Goal: Task Accomplishment & Management: Manage account settings

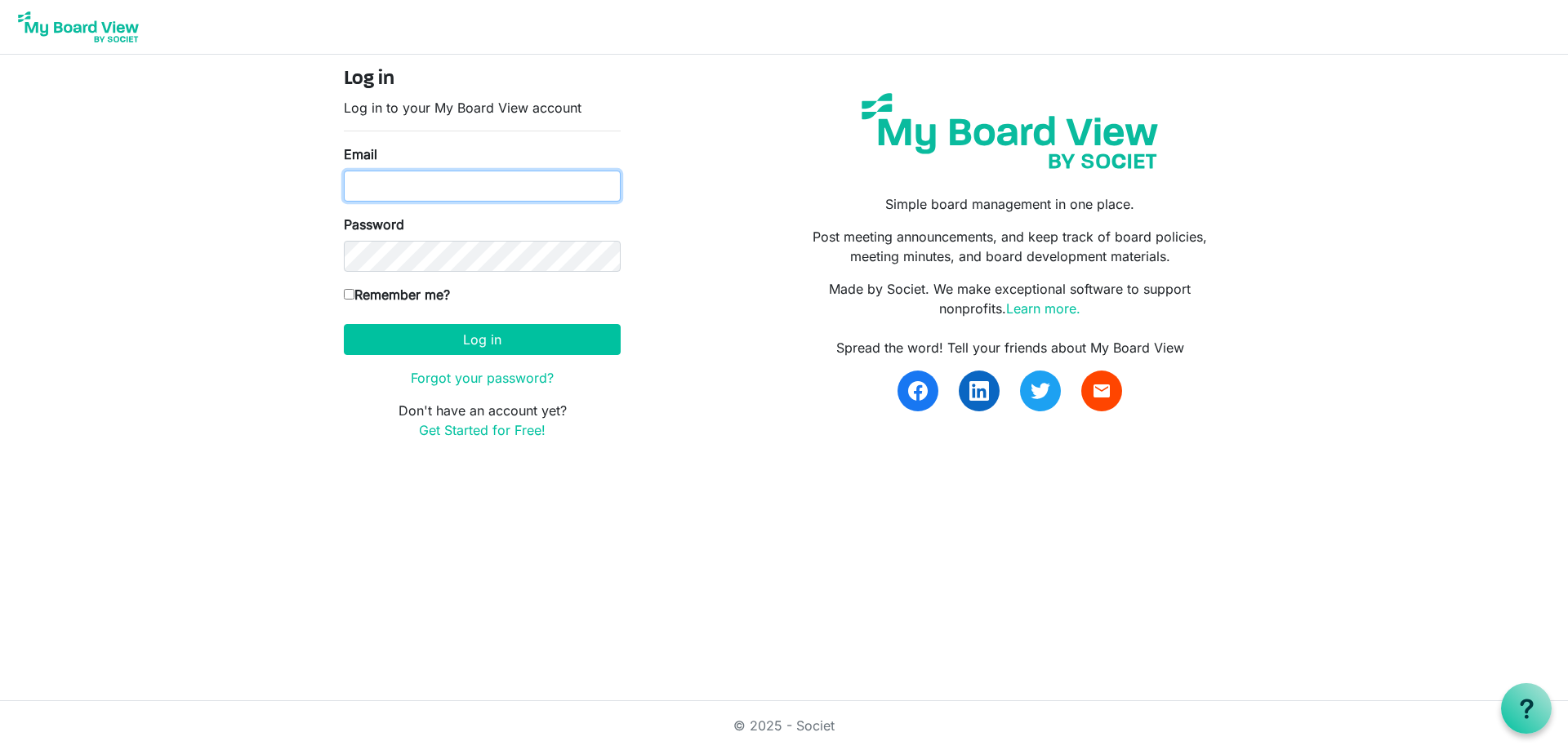
click at [412, 192] on input "Email" at bounding box center [482, 186] width 277 height 31
type input "belma.podrug@globalgatheringplace.com"
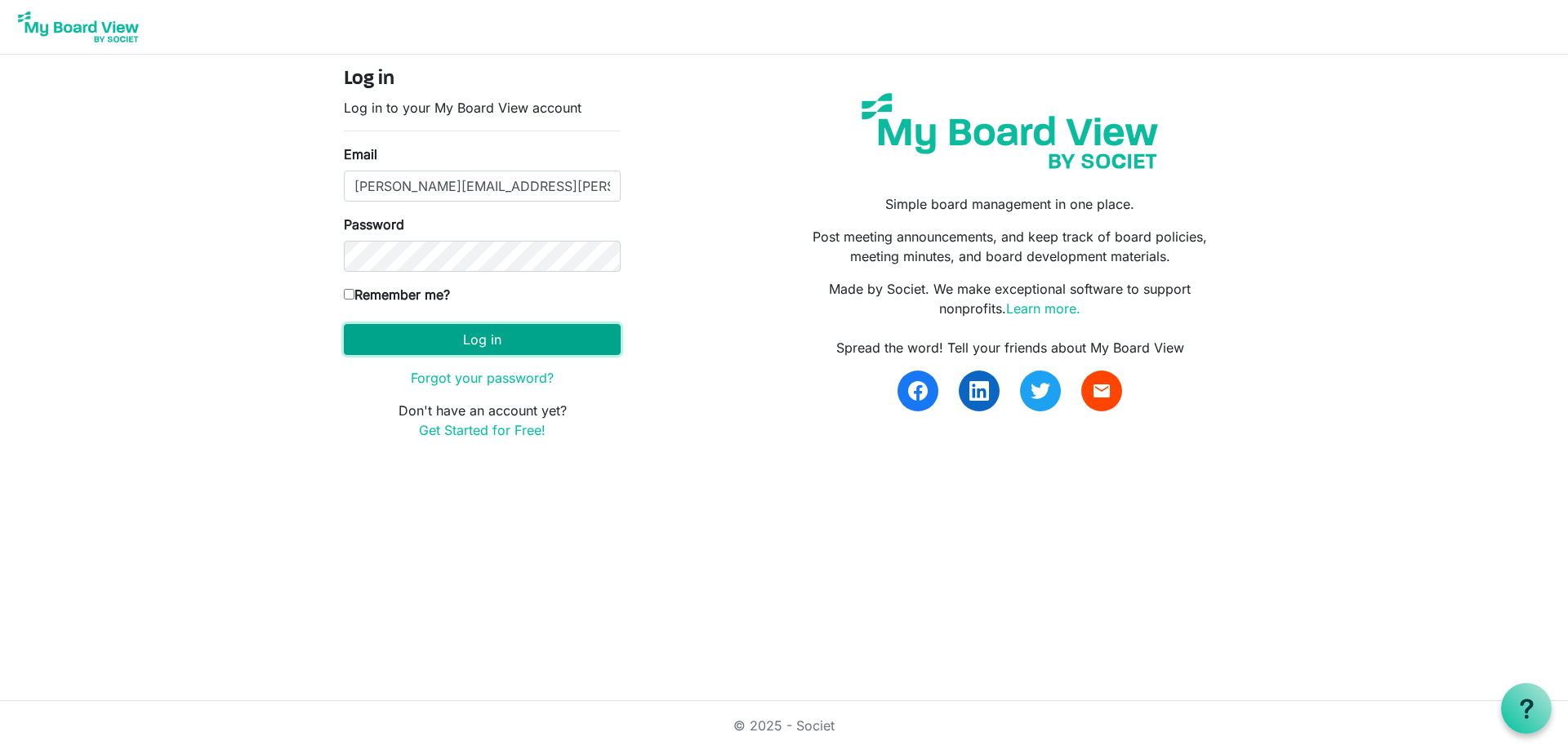
click at [475, 335] on button "Log in" at bounding box center [482, 340] width 277 height 31
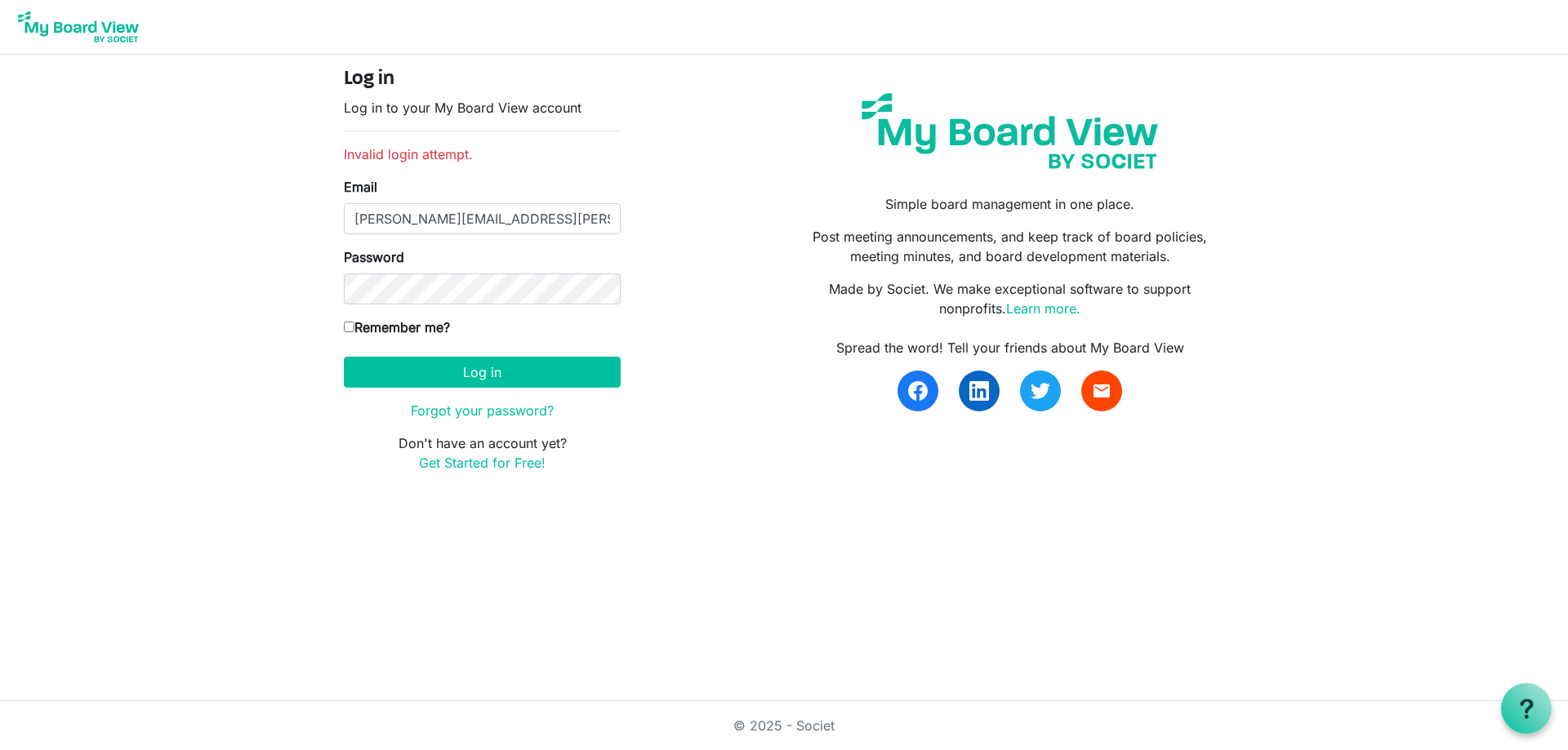
click at [348, 326] on input "Remember me?" at bounding box center [349, 326] width 11 height 11
checkbox input "true"
click at [465, 375] on button "Log in" at bounding box center [482, 373] width 277 height 31
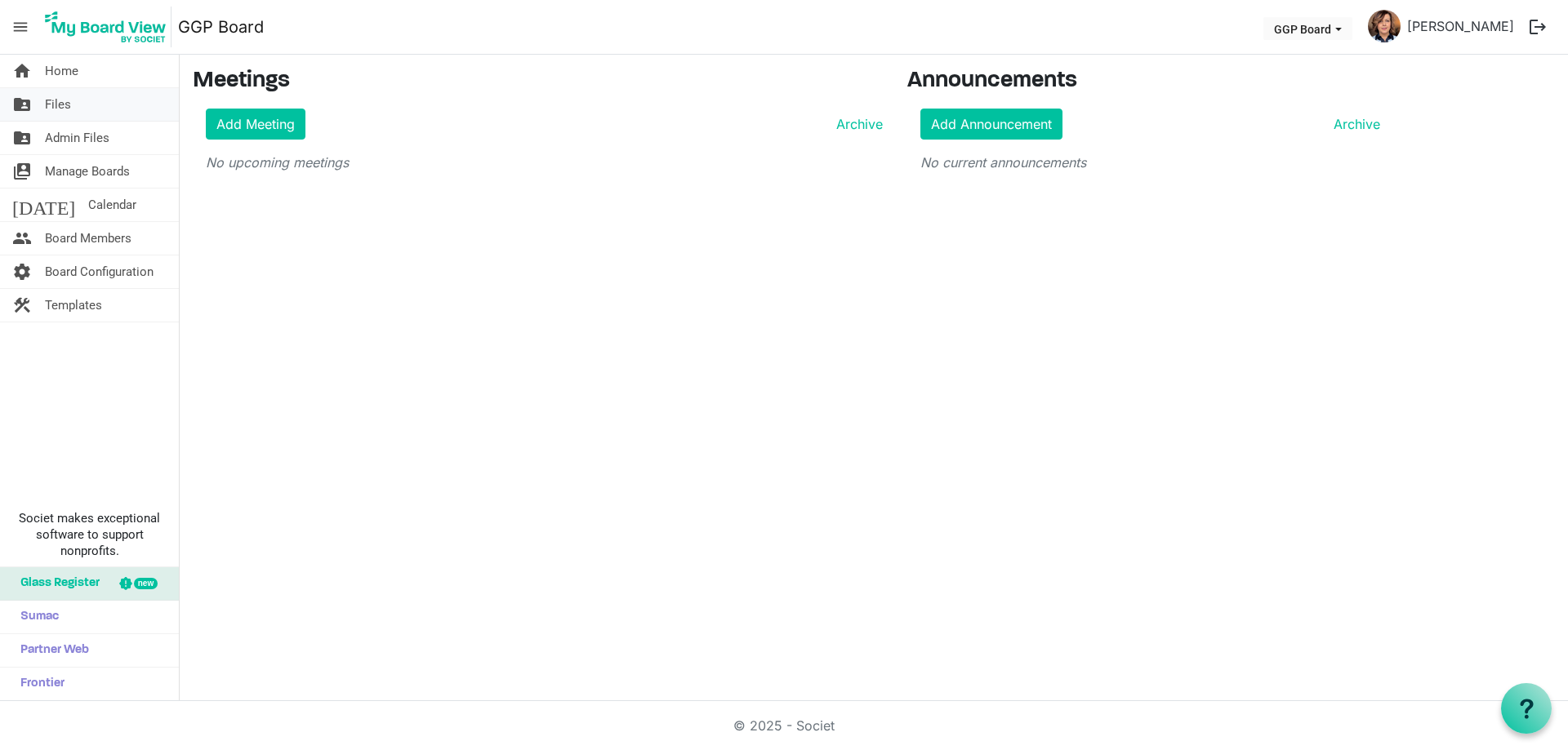
click at [66, 99] on span "Files" at bounding box center [58, 105] width 26 height 33
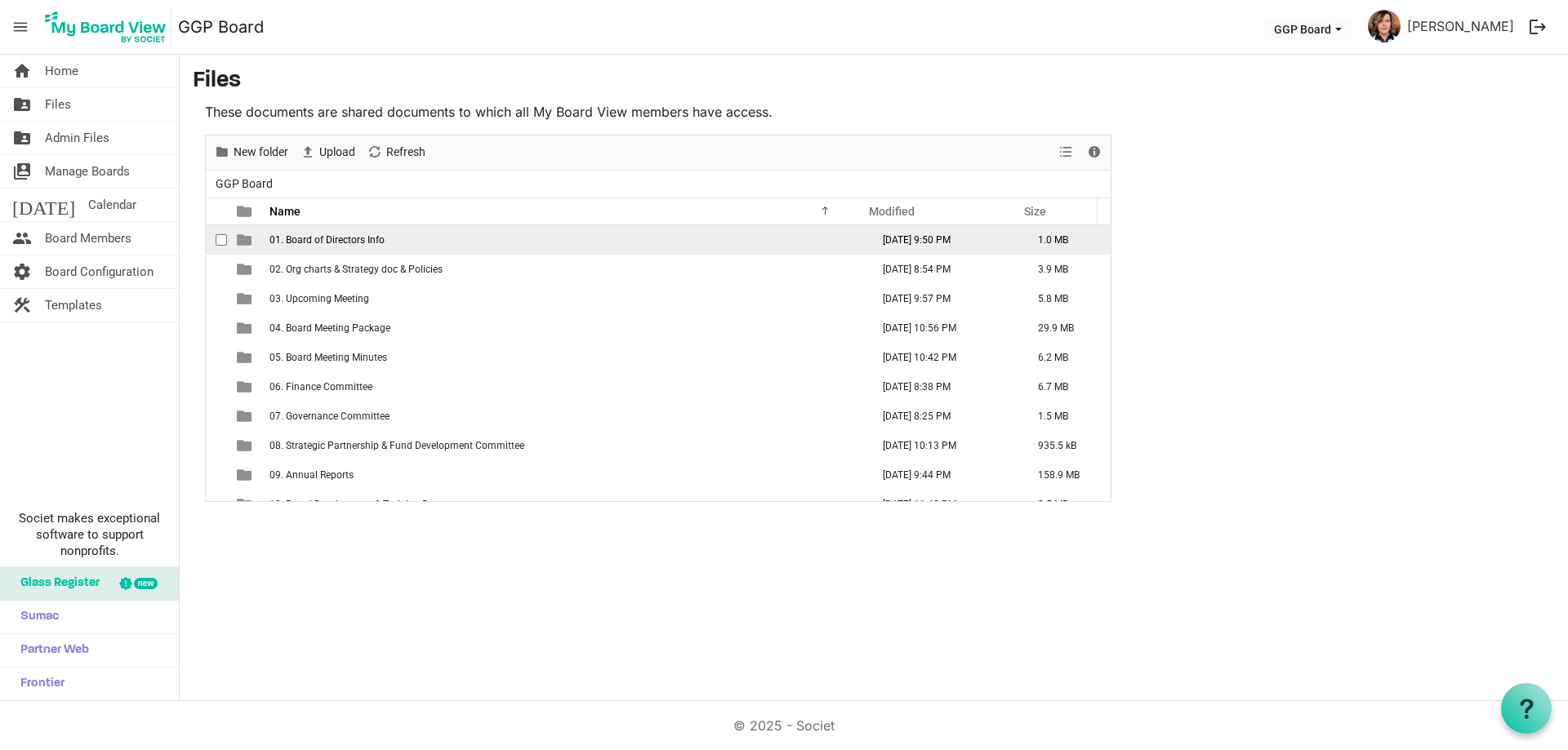
click at [406, 239] on td "01. Board of Directors Info" at bounding box center [565, 240] width 601 height 30
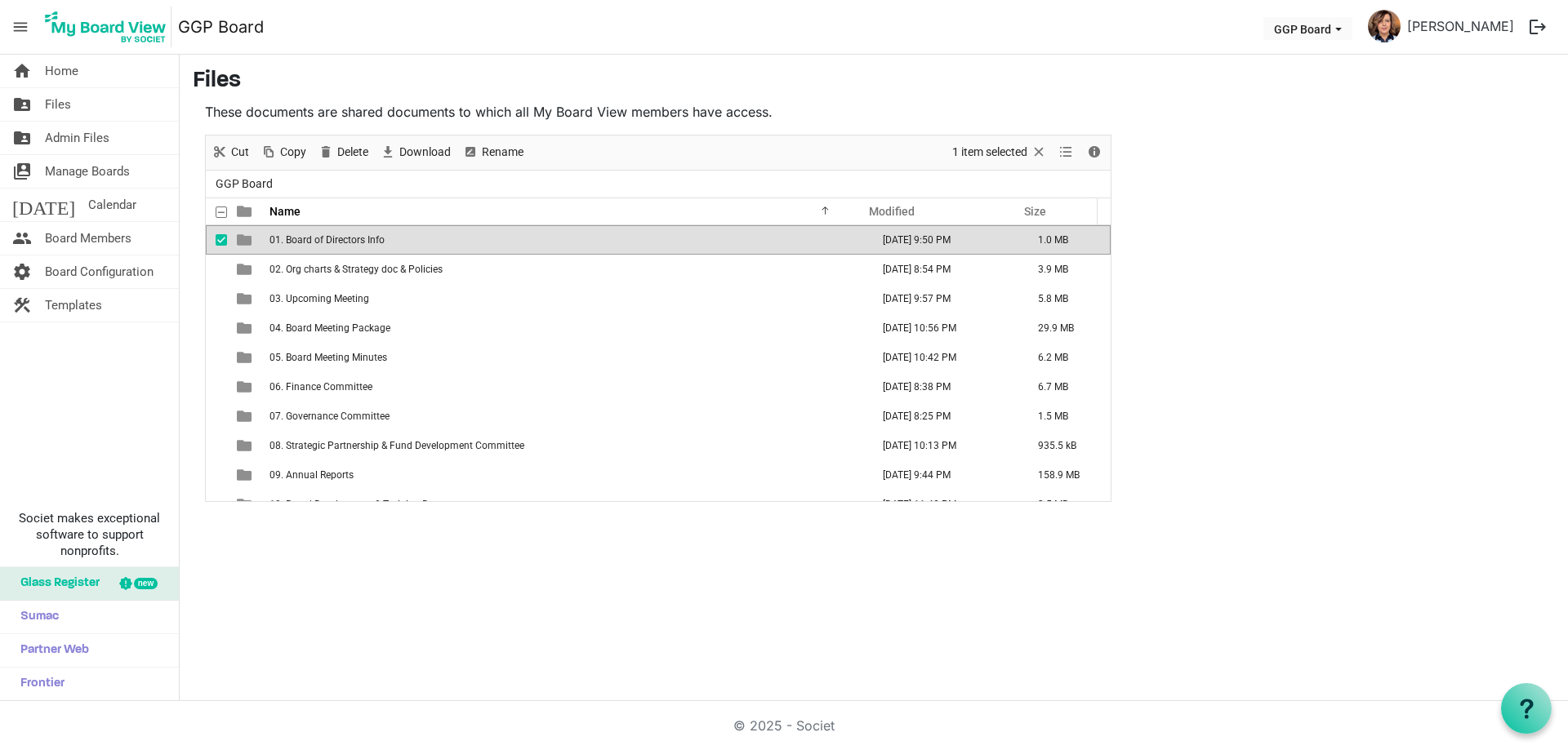
click at [406, 239] on td "01. Board of Directors Info" at bounding box center [565, 240] width 601 height 30
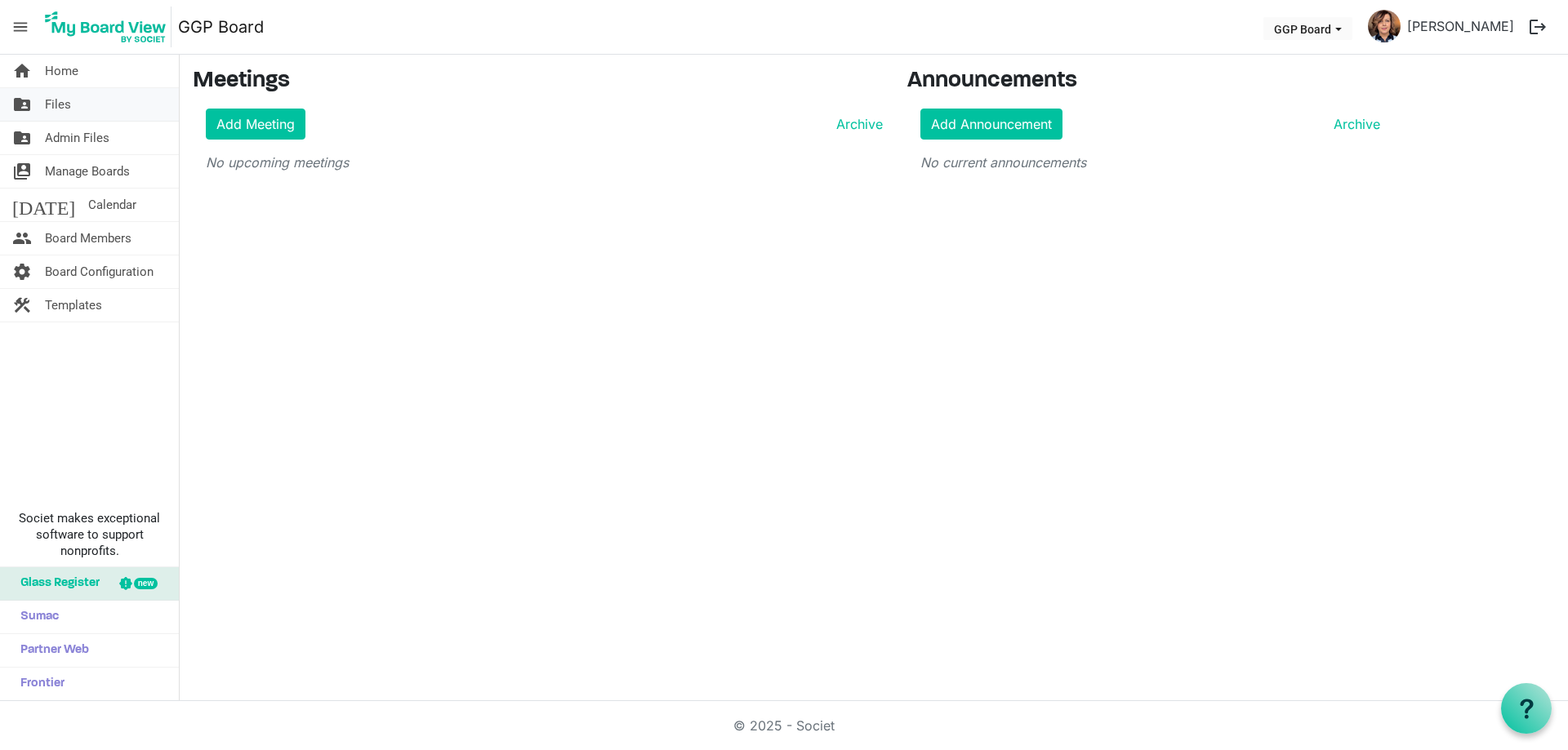
click at [86, 101] on link "folder_shared Files" at bounding box center [89, 105] width 179 height 33
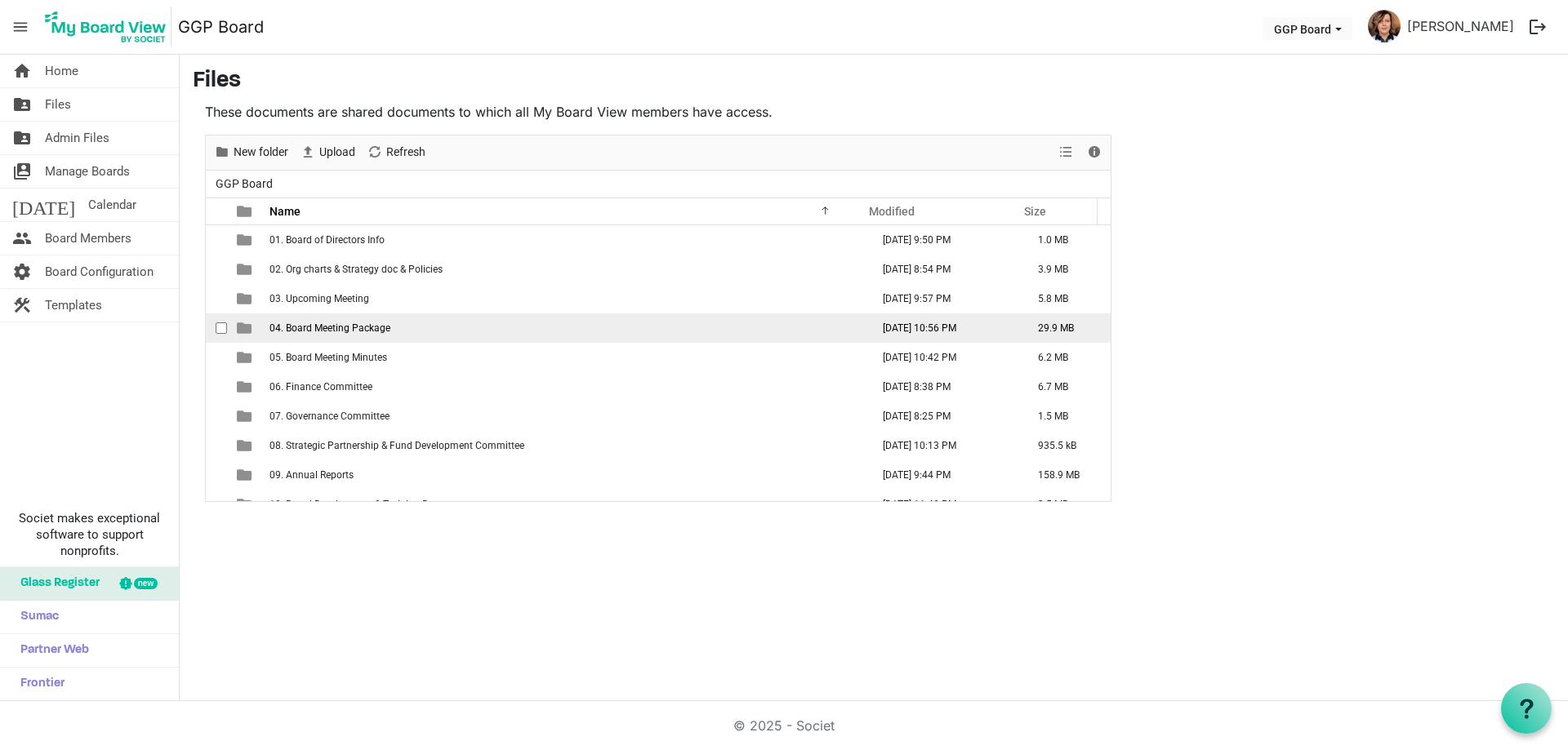
click at [420, 330] on td "04. Board Meeting Package" at bounding box center [565, 328] width 601 height 30
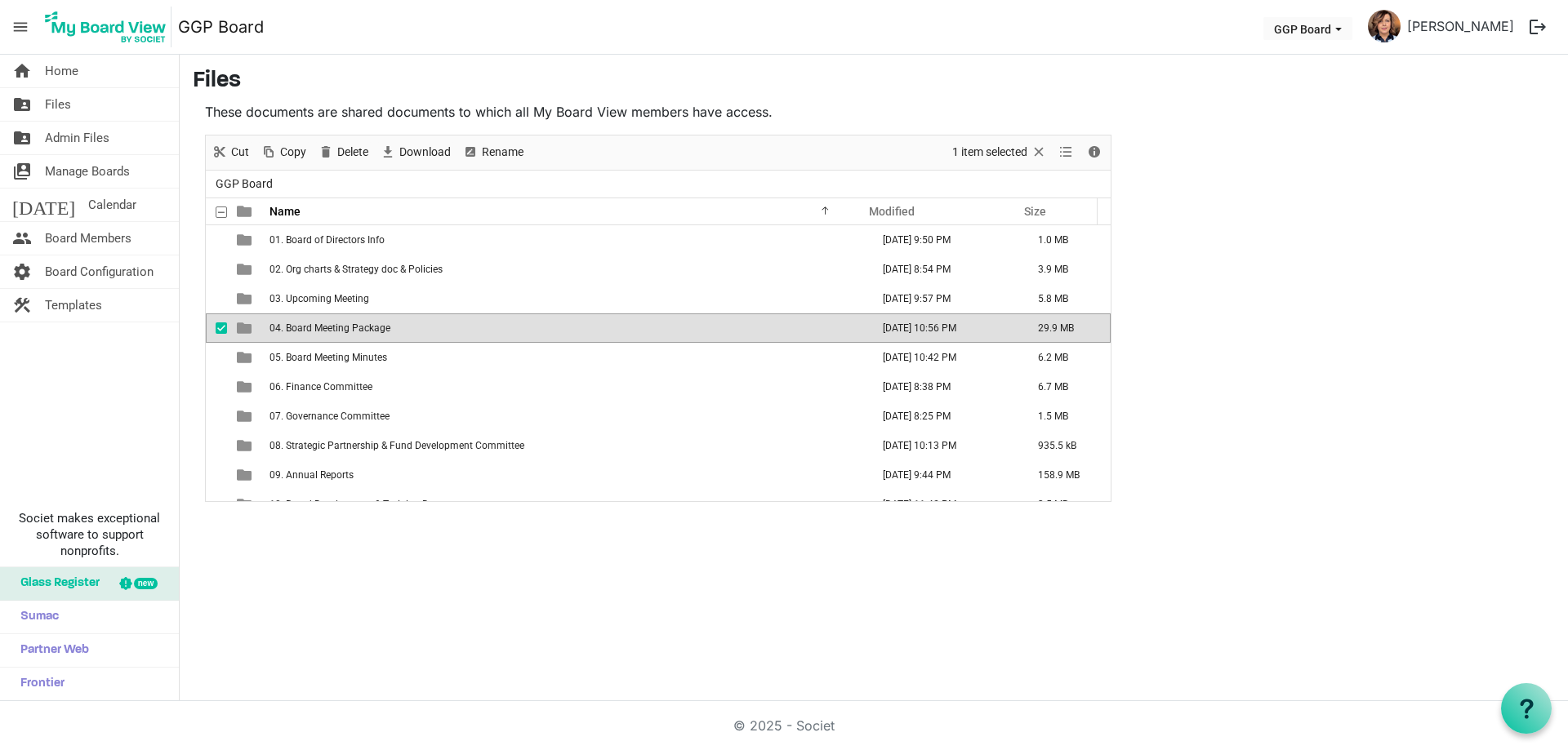
click at [420, 330] on td "04. Board Meeting Package" at bounding box center [565, 328] width 601 height 30
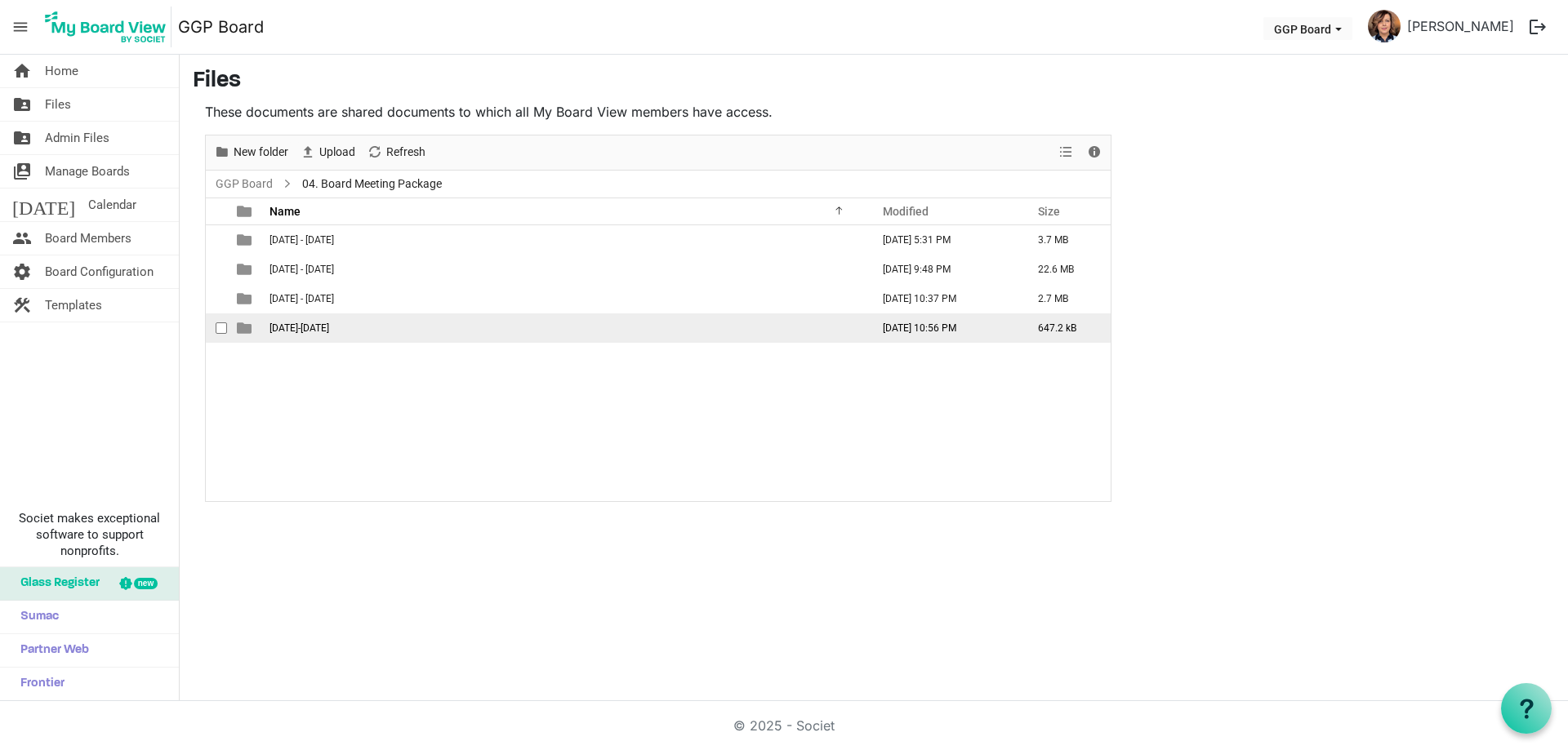
click at [298, 322] on span "[DATE]-[DATE]" at bounding box center [299, 328] width 59 height 12
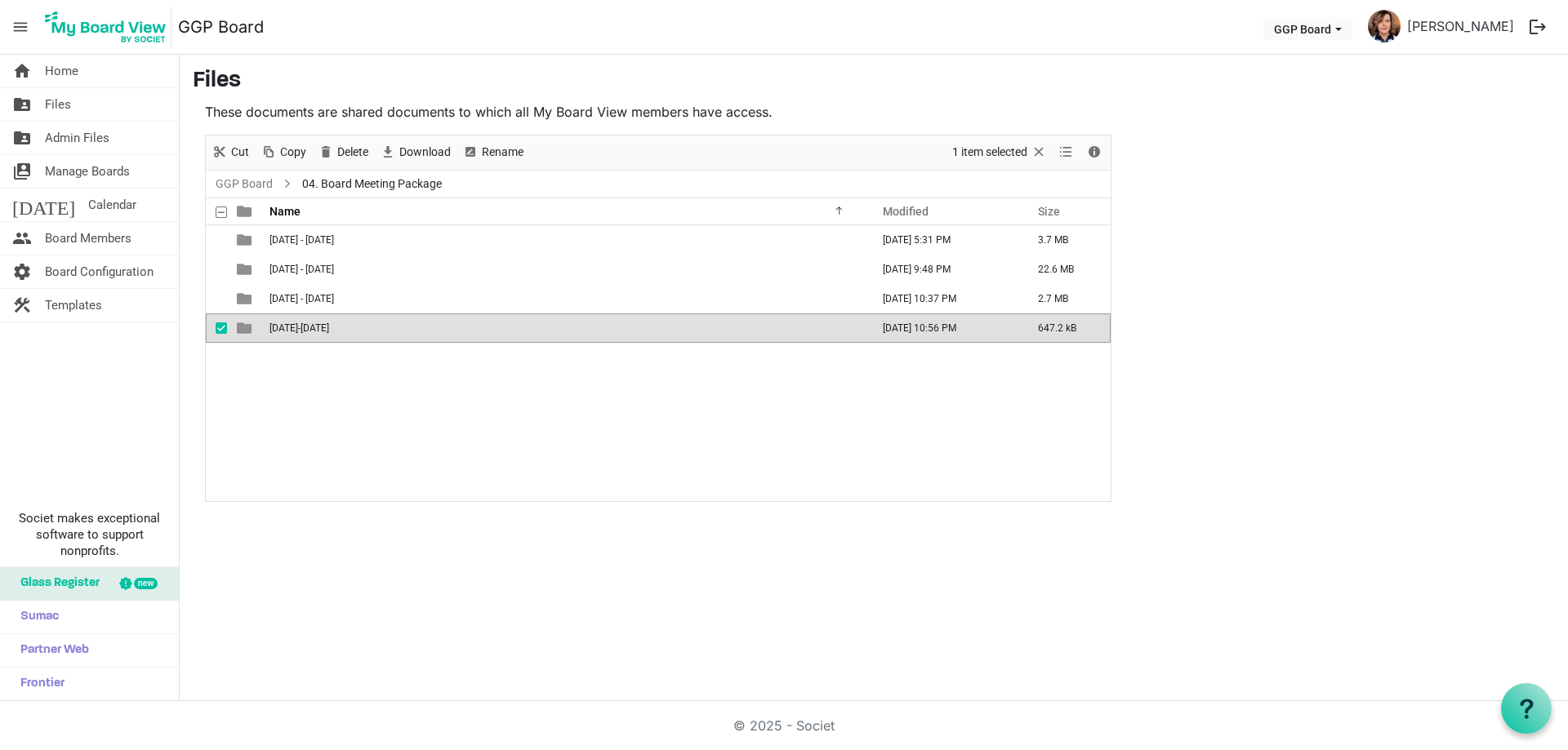
click at [298, 322] on span "[DATE]-[DATE]" at bounding box center [299, 328] width 59 height 12
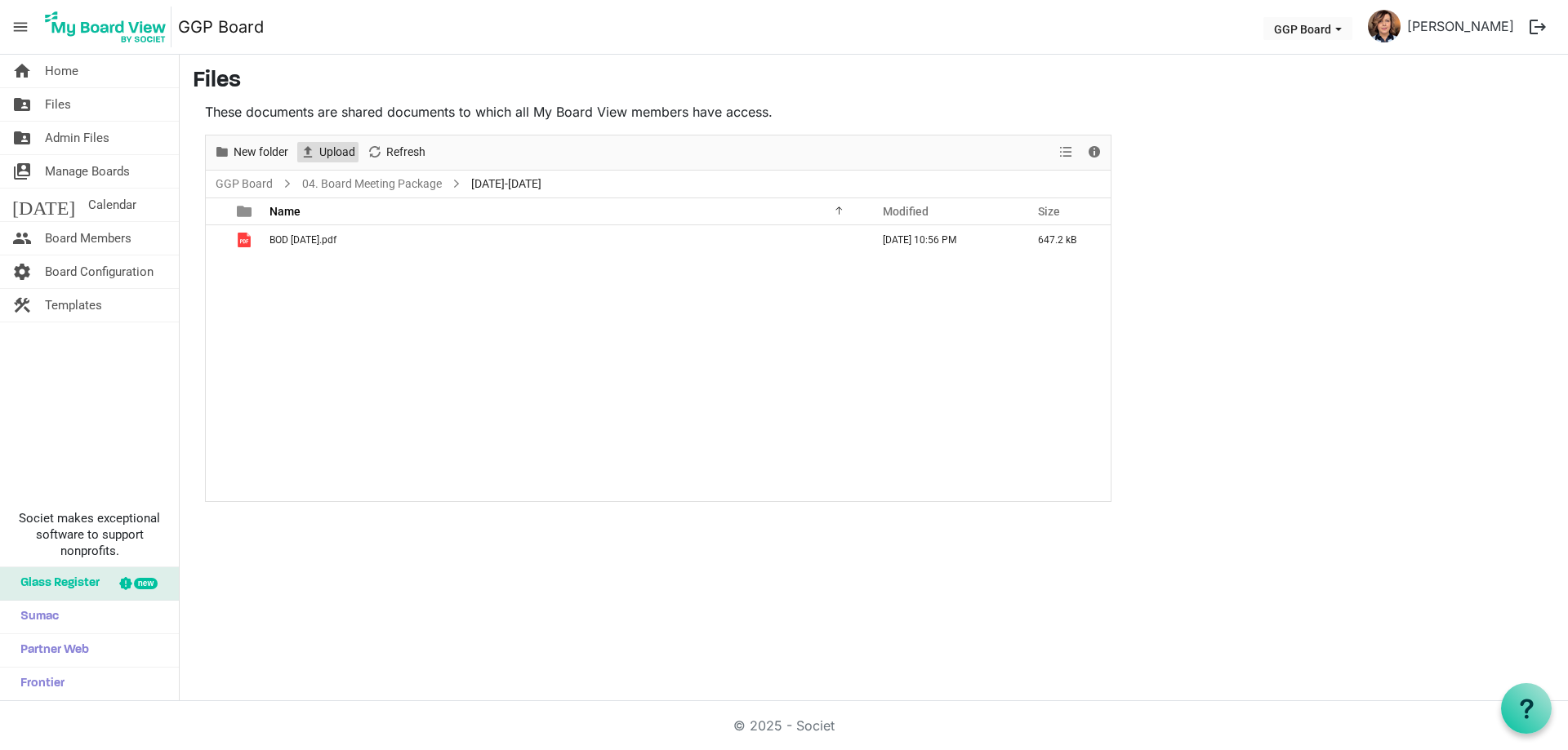
click at [342, 152] on span "Upload" at bounding box center [337, 152] width 40 height 21
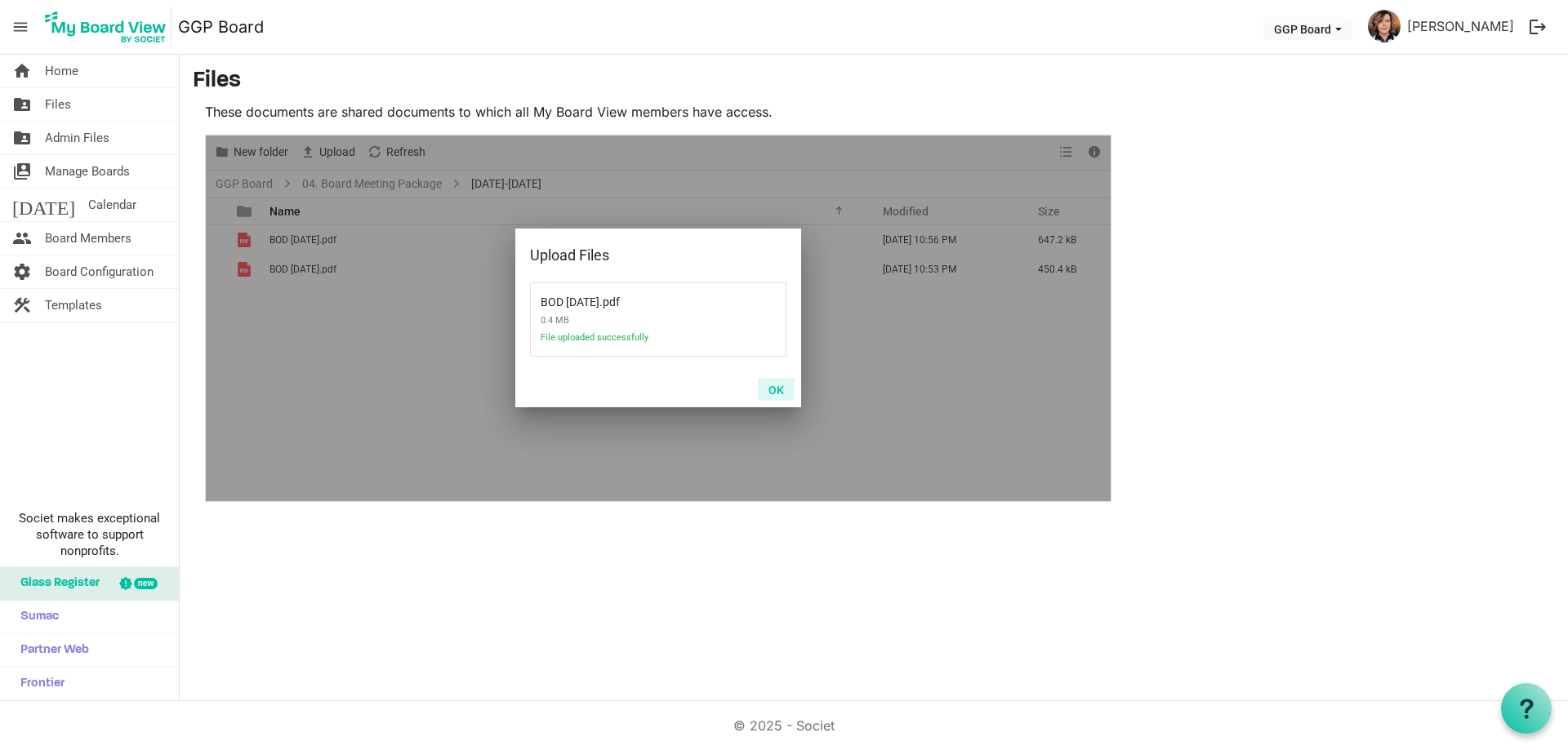
click at [775, 389] on button "OK" at bounding box center [776, 390] width 37 height 23
